Goal: Information Seeking & Learning: Learn about a topic

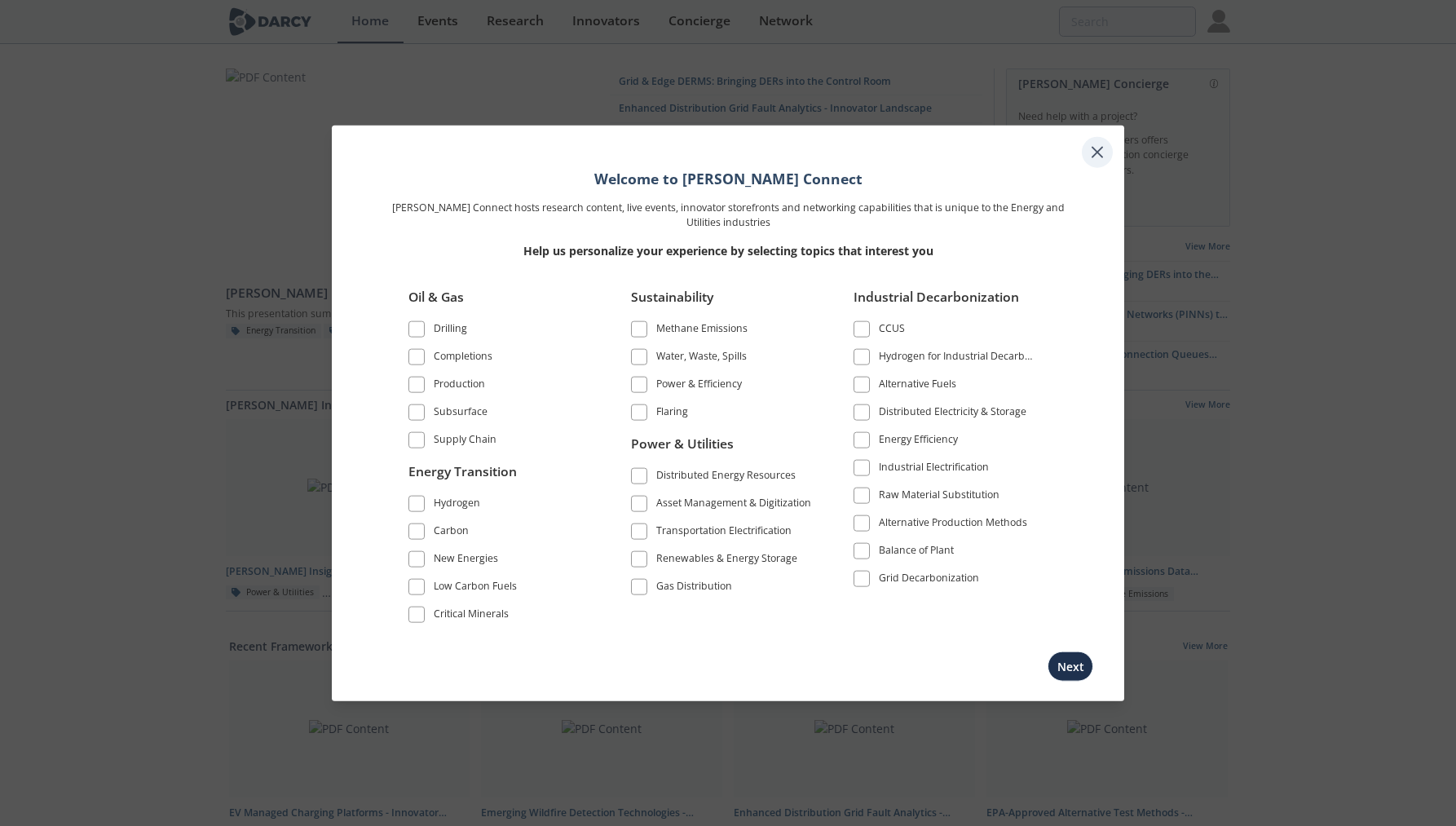
click at [1098, 145] on icon at bounding box center [1097, 151] width 20 height 20
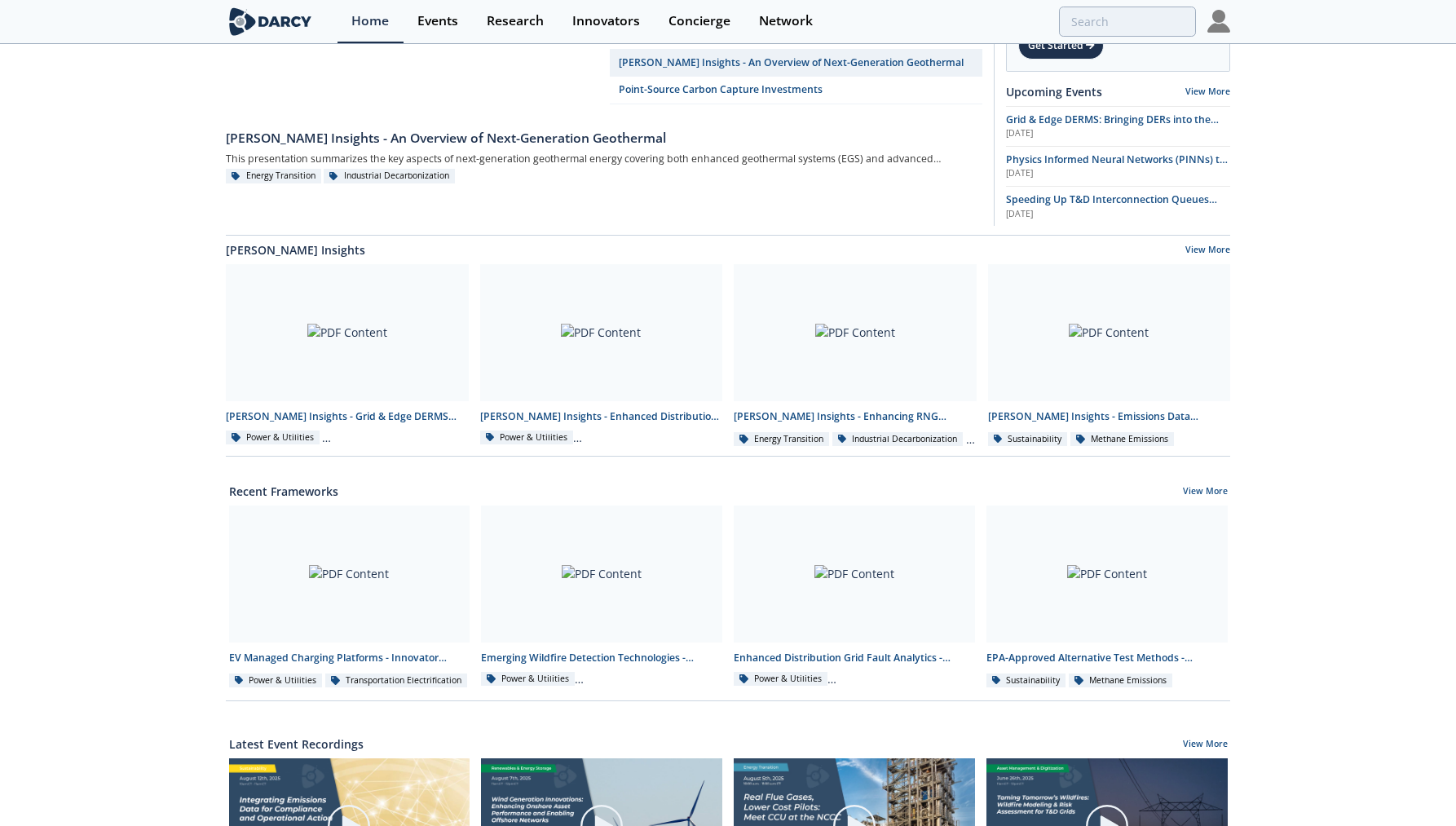
scroll to position [168, 0]
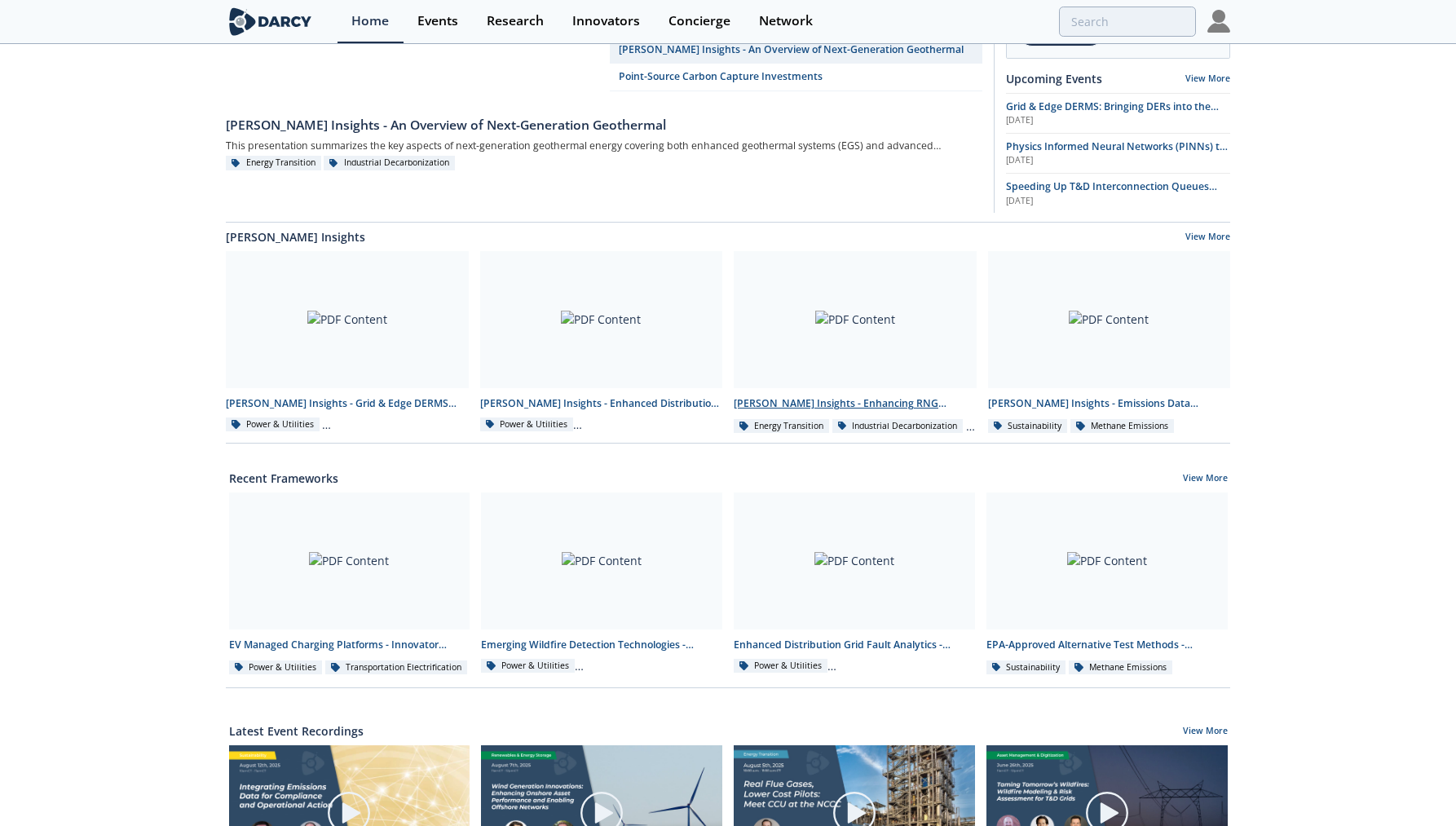
click at [825, 310] on div at bounding box center [855, 320] width 243 height 137
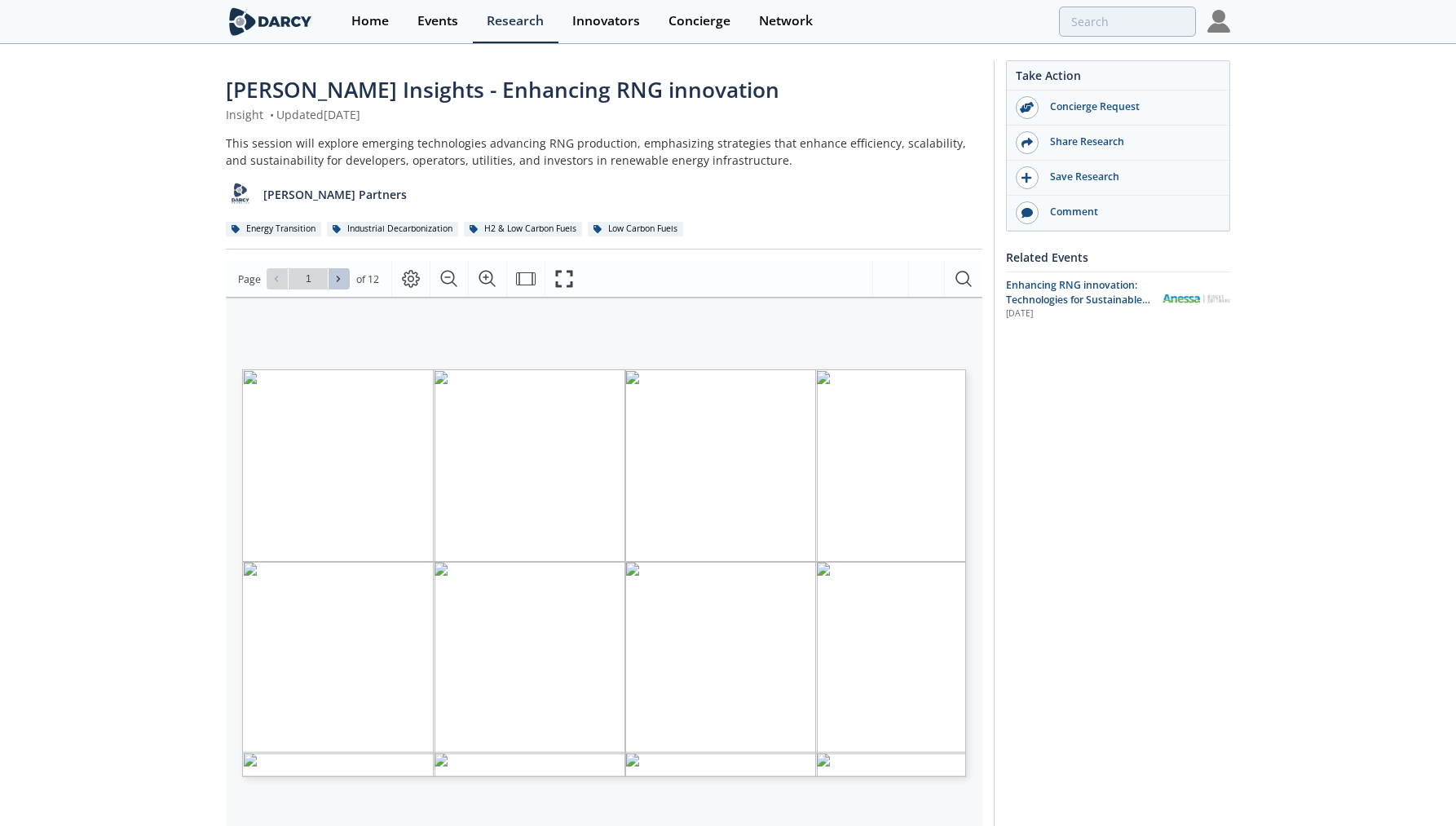
click at [345, 286] on button at bounding box center [338, 279] width 21 height 21
type input "2"
click at [345, 286] on button at bounding box center [338, 279] width 21 height 21
type input "3"
click at [345, 286] on button at bounding box center [338, 279] width 21 height 21
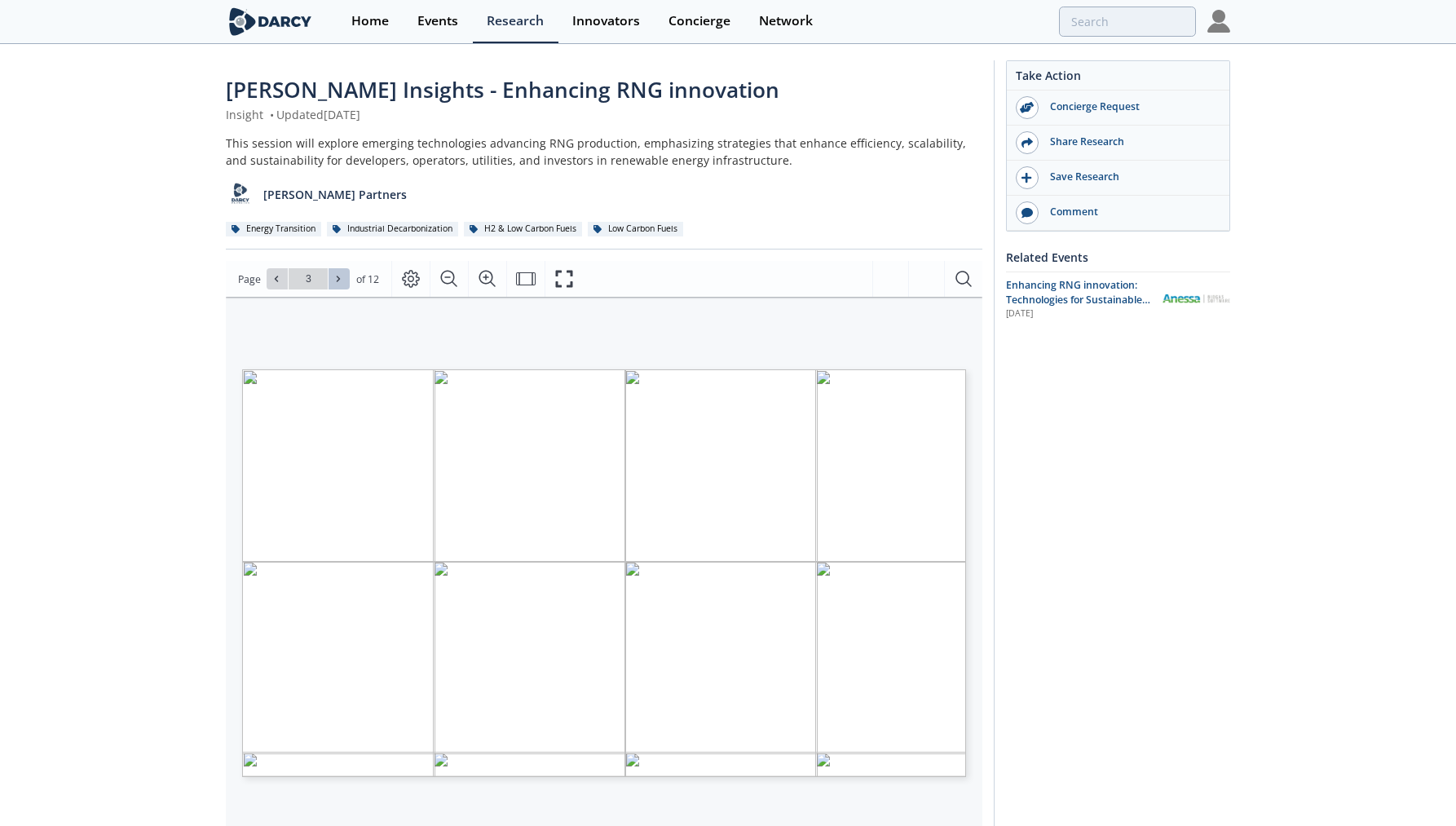
type input "4"
click at [347, 277] on button at bounding box center [338, 279] width 21 height 21
type input "5"
click at [341, 272] on button at bounding box center [338, 279] width 21 height 21
type input "6"
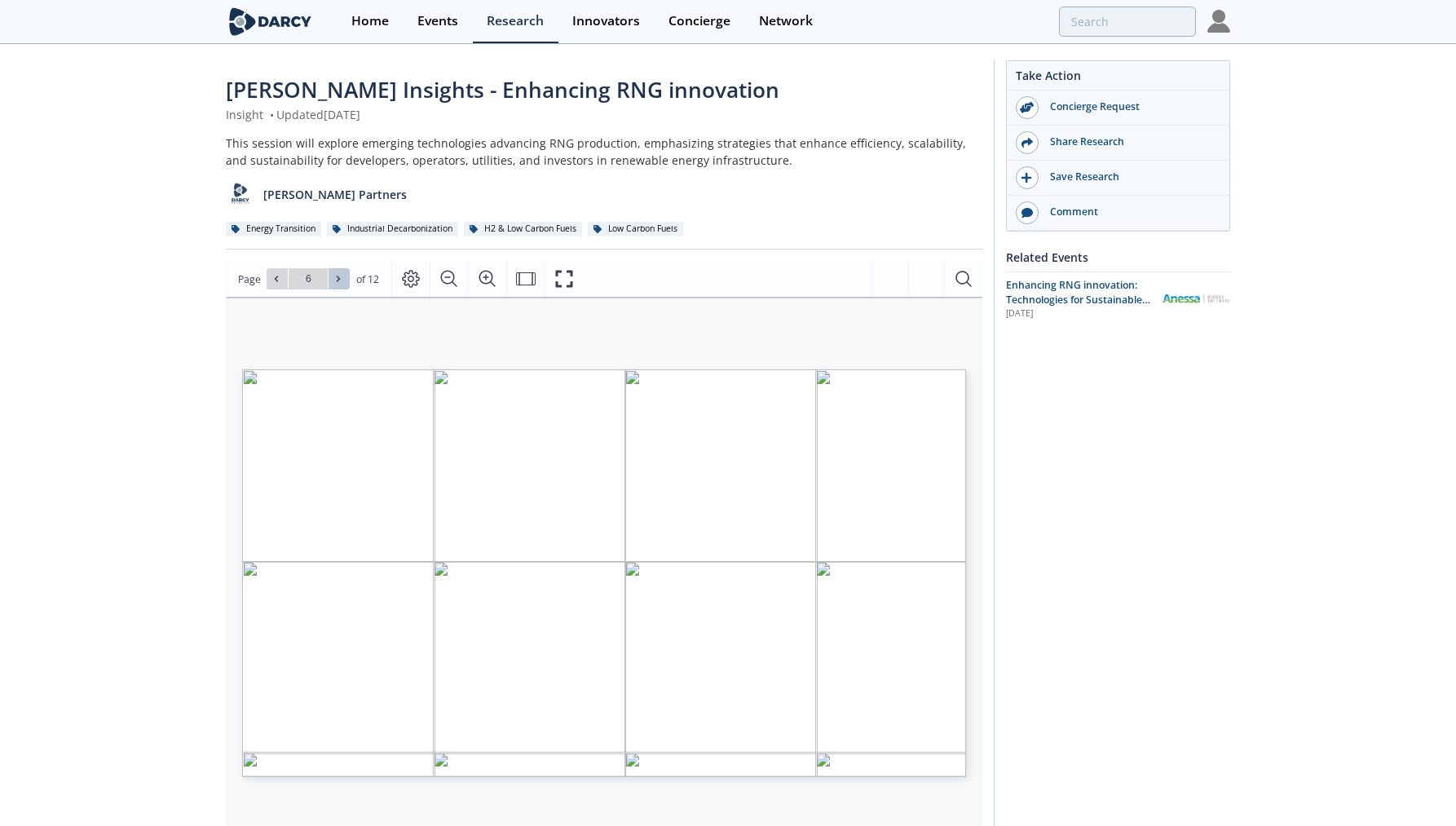
click at [341, 272] on button at bounding box center [338, 279] width 21 height 21
type input "7"
click at [341, 272] on button at bounding box center [338, 279] width 21 height 21
click at [344, 277] on icon at bounding box center [338, 278] width 9 height 9
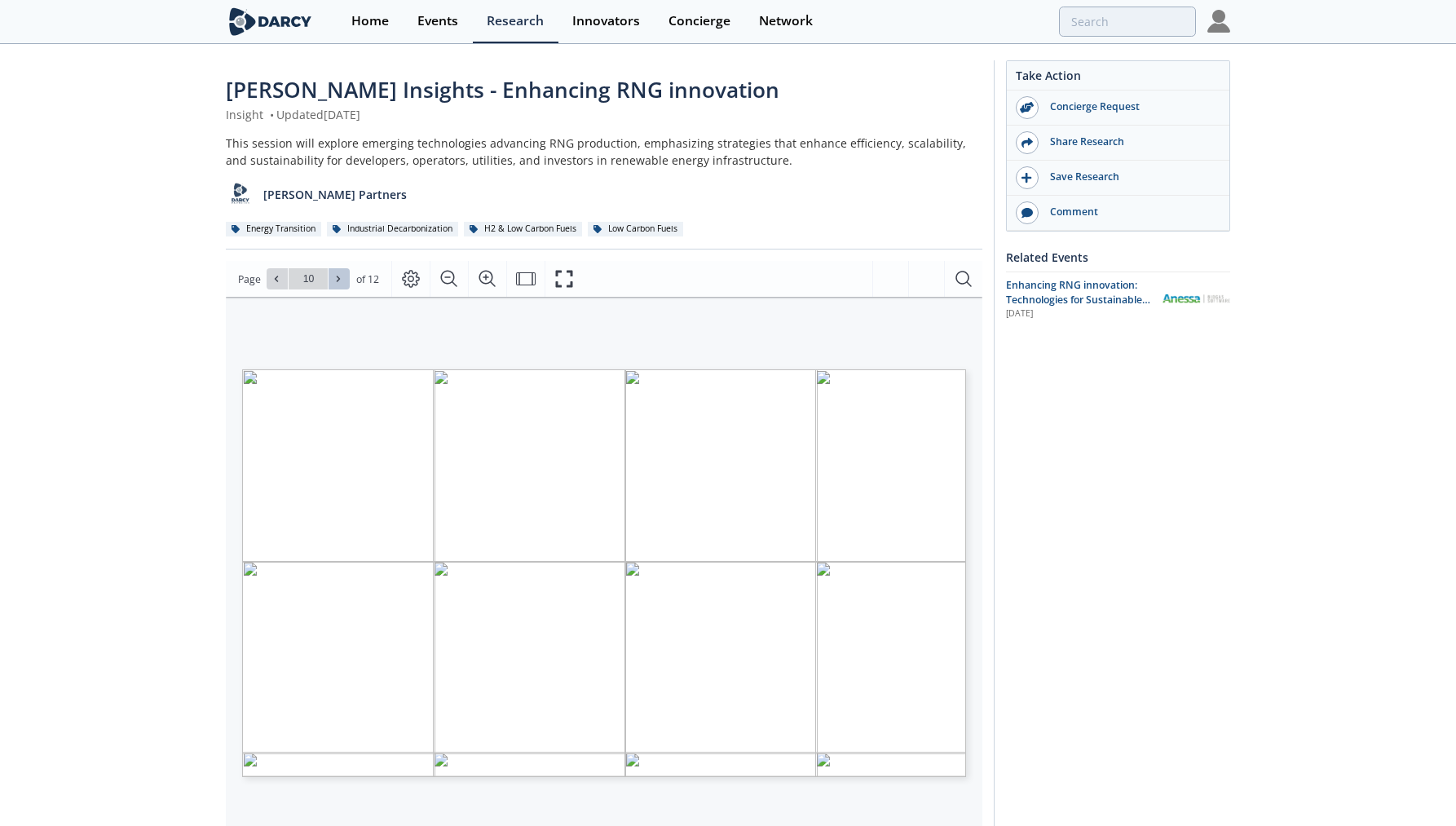
click at [344, 276] on icon at bounding box center [338, 278] width 9 height 9
click at [286, 282] on button at bounding box center [277, 279] width 21 height 21
type input "11"
